Goal: Find specific page/section

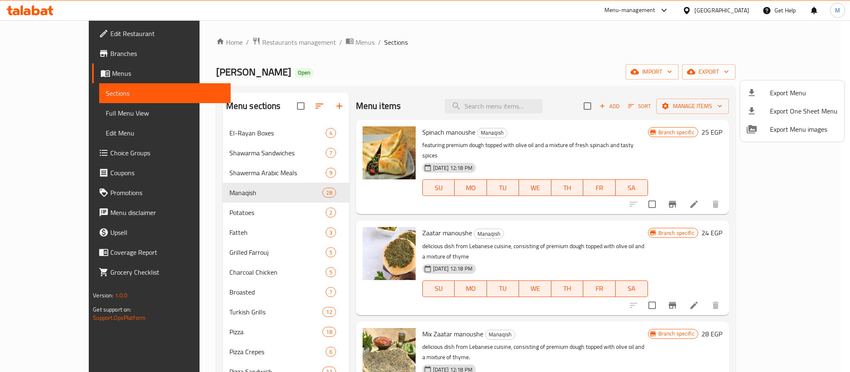
click at [257, 43] on div at bounding box center [425, 186] width 850 height 372
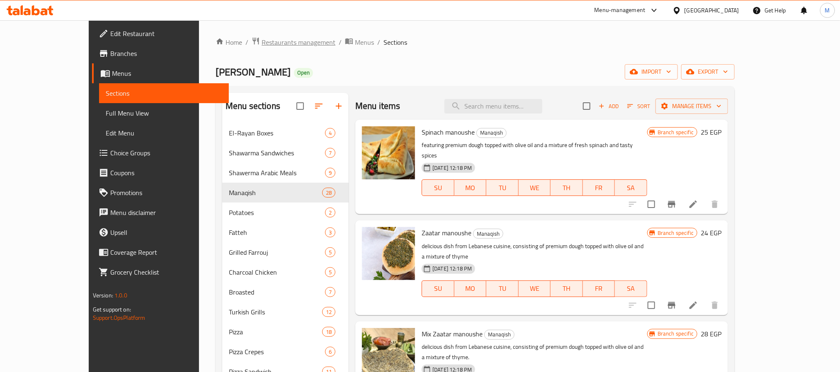
click at [262, 44] on span "Restaurants management" at bounding box center [299, 42] width 74 height 10
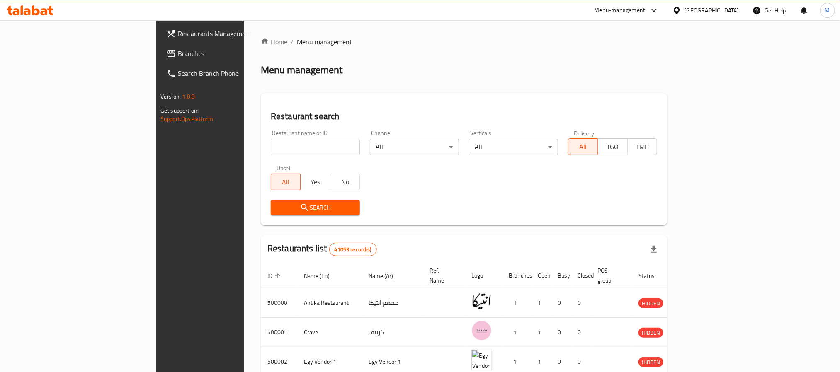
click at [178, 51] on span "Branches" at bounding box center [234, 54] width 112 height 10
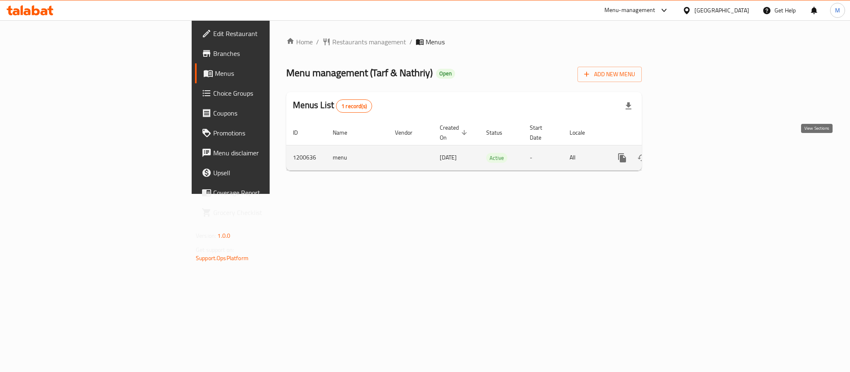
click at [687, 153] on icon "enhanced table" at bounding box center [682, 158] width 10 height 10
